Goal: Transaction & Acquisition: Purchase product/service

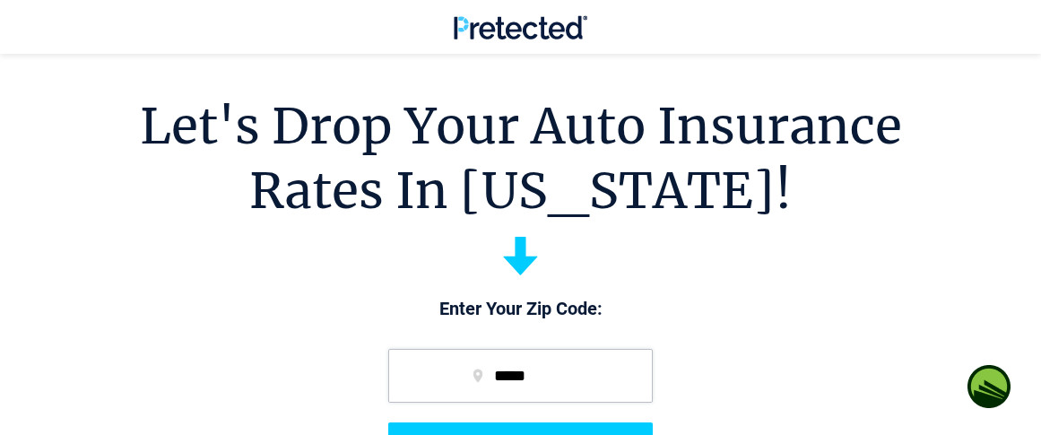
scroll to position [90, 0]
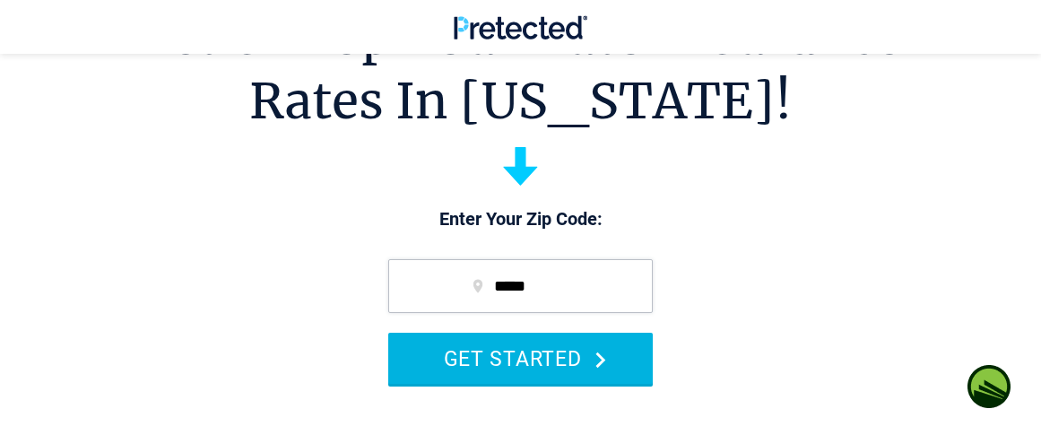
click at [601, 349] on button "GET STARTED" at bounding box center [520, 358] width 265 height 51
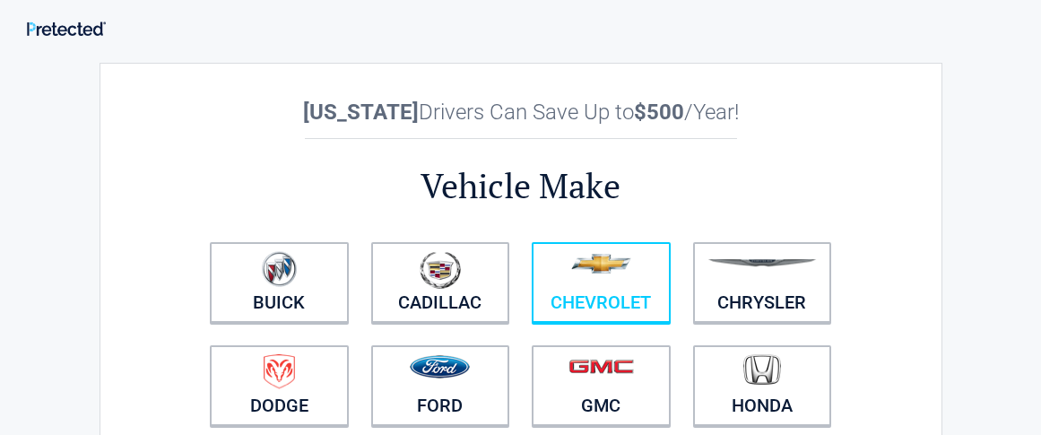
click at [577, 284] on figure at bounding box center [600, 271] width 117 height 40
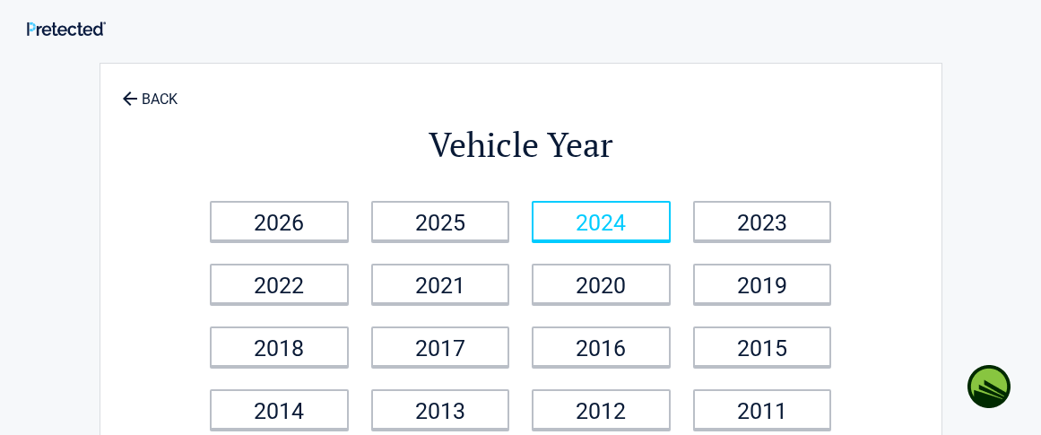
click at [577, 220] on link "2024" at bounding box center [601, 221] width 139 height 40
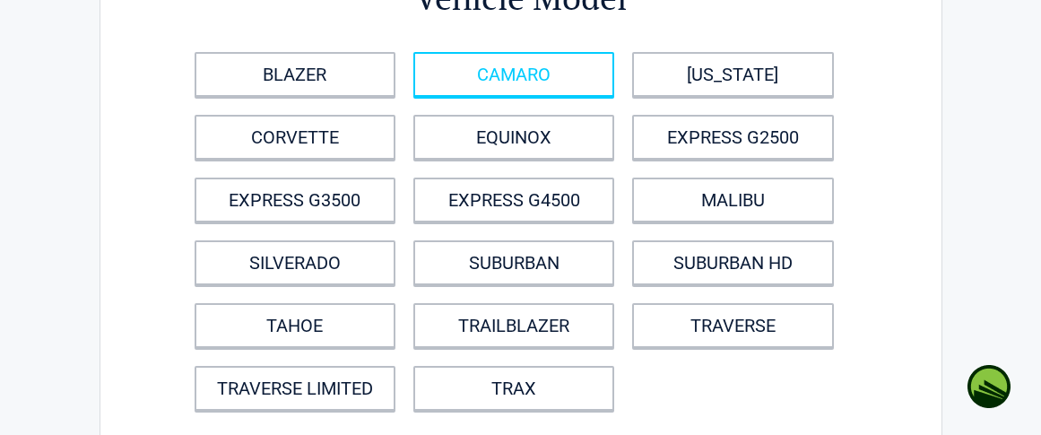
scroll to position [179, 0]
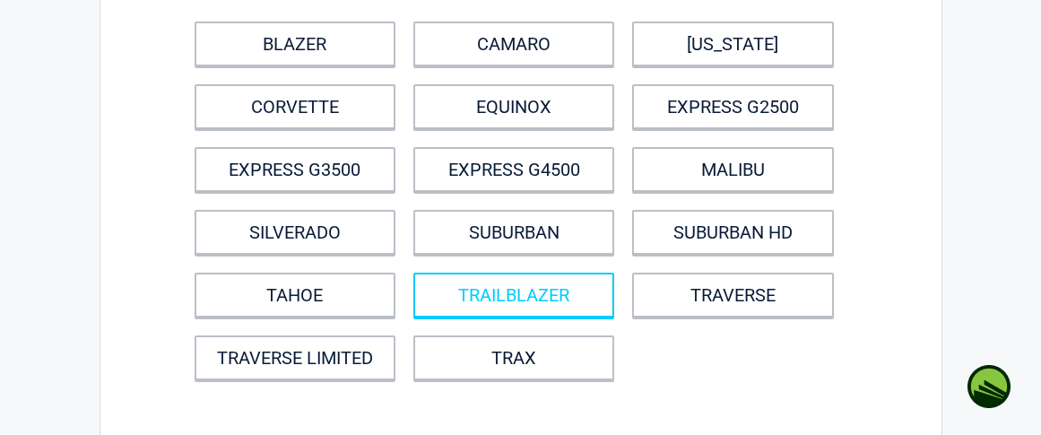
click at [502, 285] on link "TRAILBLAZER" at bounding box center [513, 295] width 201 height 45
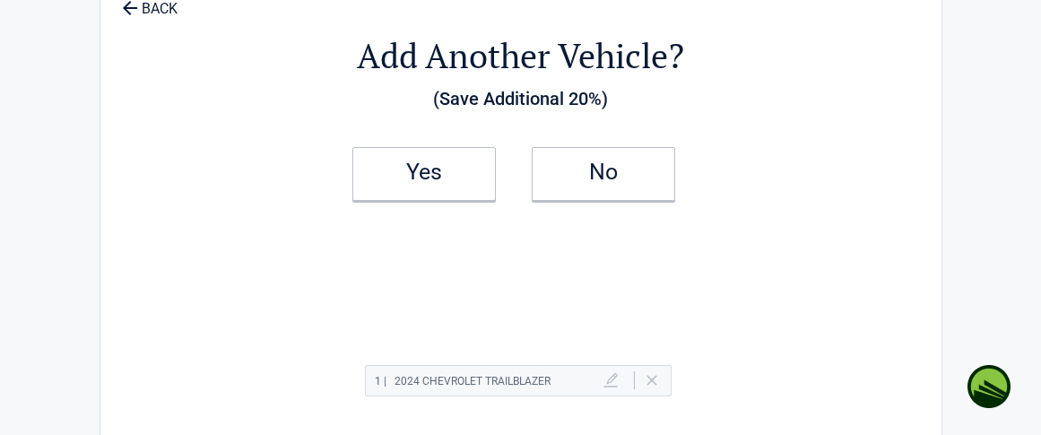
scroll to position [0, 0]
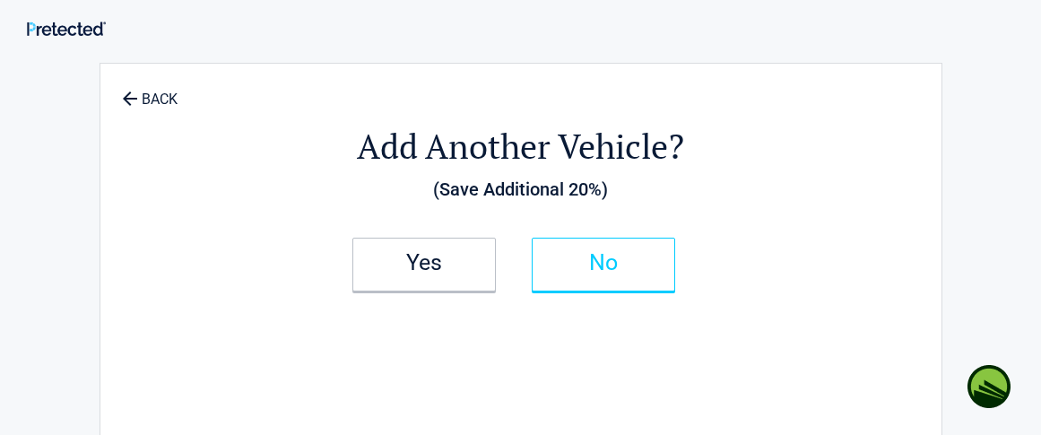
click at [599, 248] on link "No" at bounding box center [603, 265] width 143 height 54
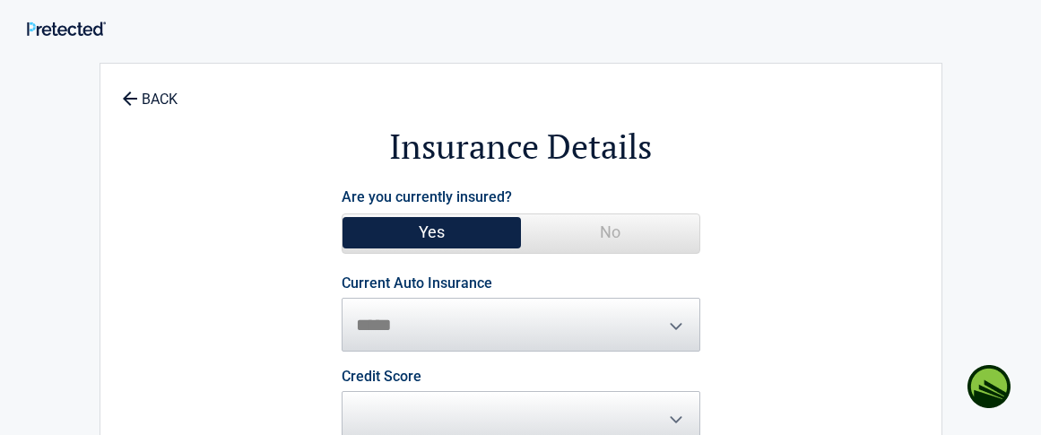
click at [672, 322] on span "**********" at bounding box center [521, 313] width 359 height 75
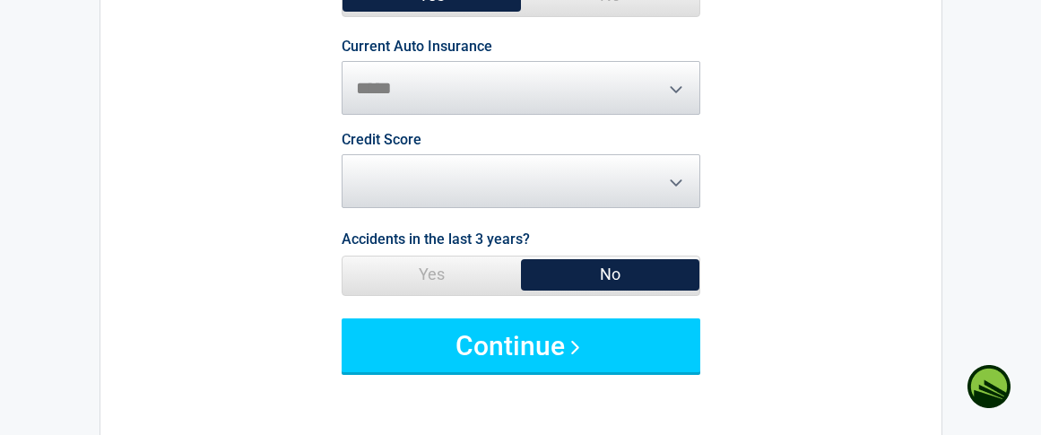
scroll to position [269, 0]
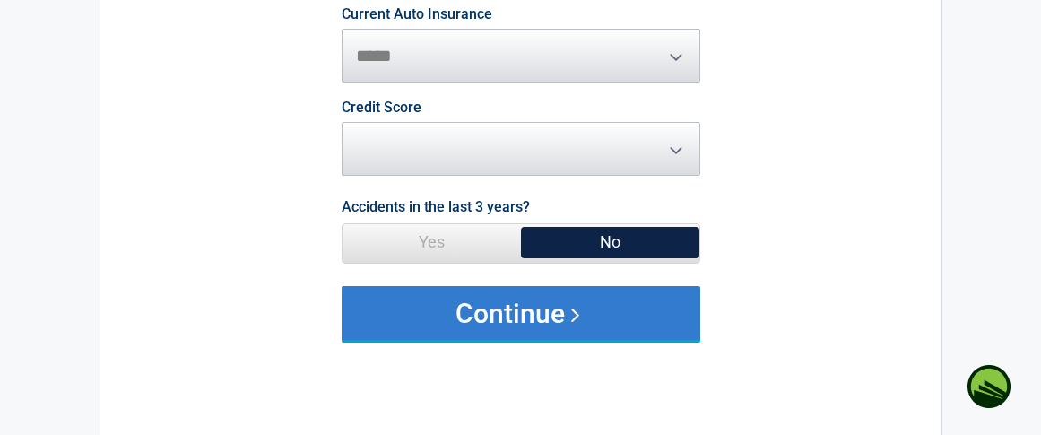
click at [528, 305] on button "Continue" at bounding box center [521, 313] width 359 height 54
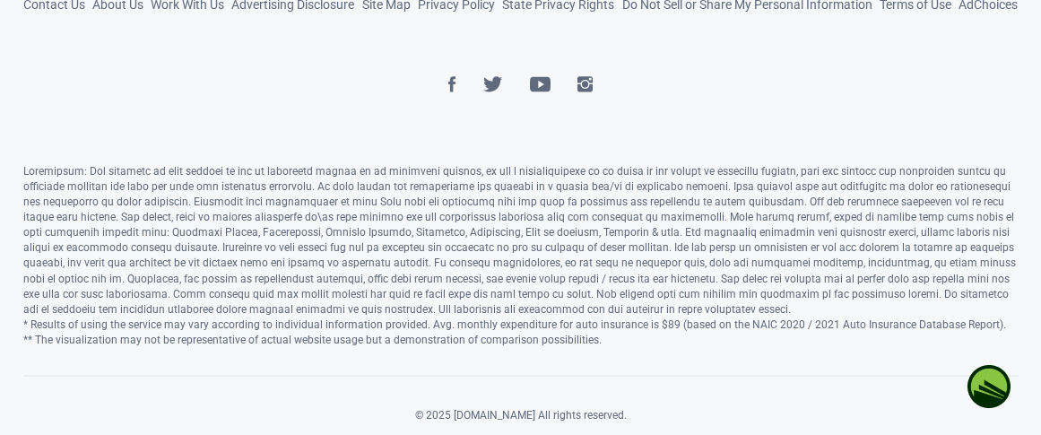
scroll to position [751, 0]
